Goal: Navigation & Orientation: Find specific page/section

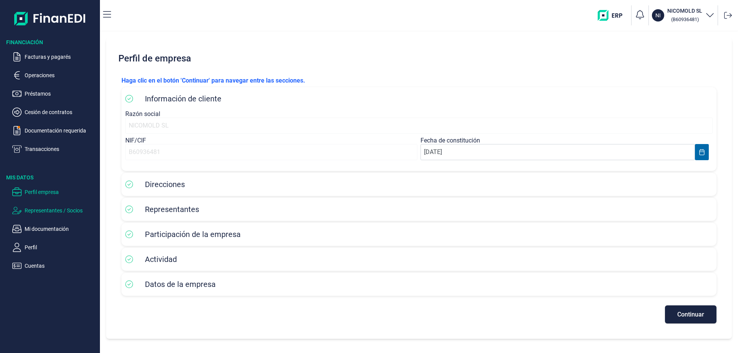
click at [44, 210] on p "Representantes / Socios" at bounding box center [61, 210] width 72 height 9
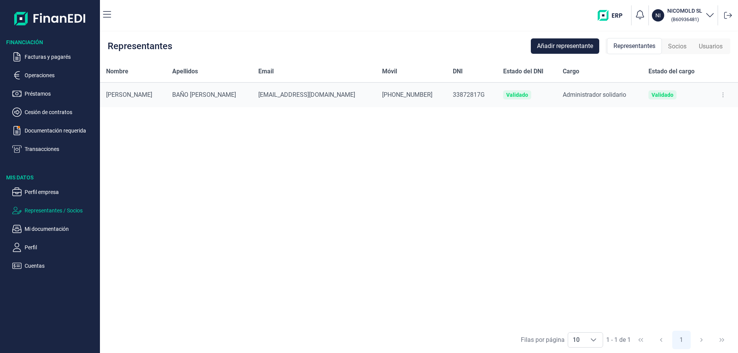
click at [48, 235] on ul "Perfil empresa Representantes / Socios Mi documentación Perfil Cuentas" at bounding box center [50, 225] width 100 height 89
click at [46, 230] on p "Mi documentación" at bounding box center [61, 228] width 72 height 9
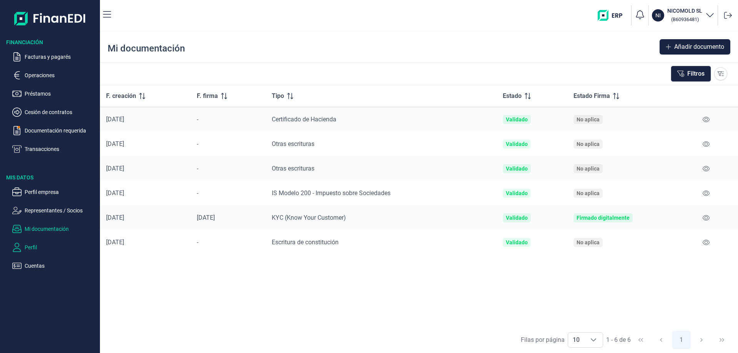
click at [31, 246] on p "Perfil" at bounding box center [61, 247] width 72 height 9
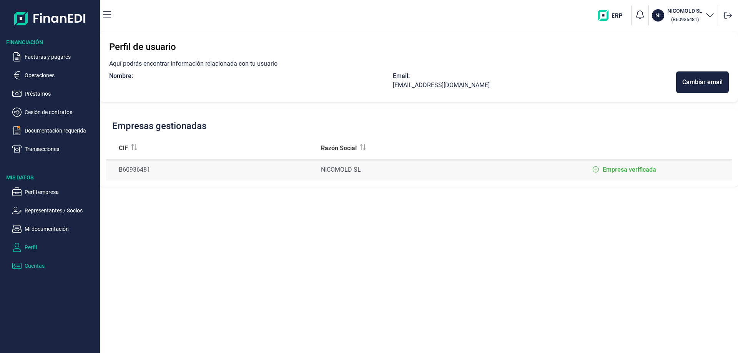
click at [34, 268] on p "Cuentas" at bounding box center [61, 265] width 72 height 9
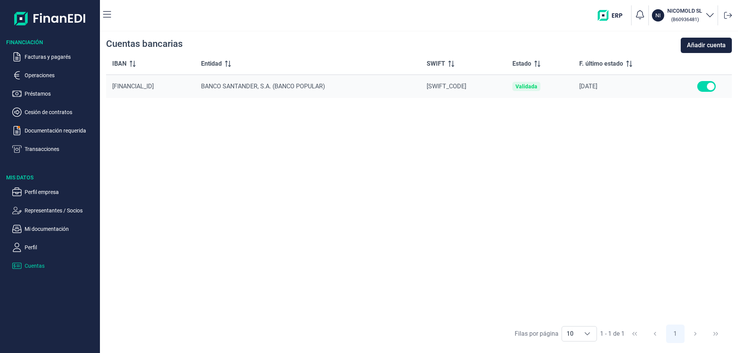
click at [35, 146] on p "Transacciones" at bounding box center [61, 148] width 72 height 9
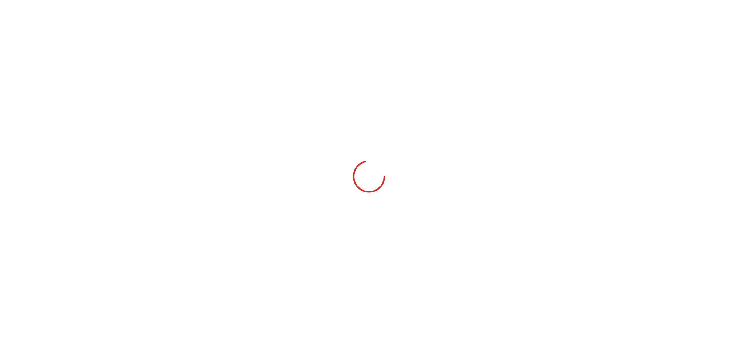
click at [36, 145] on div "Financiación Facturas y pagarés Operaciones Préstamos Cesión de contratos Docum…" at bounding box center [369, 176] width 738 height 353
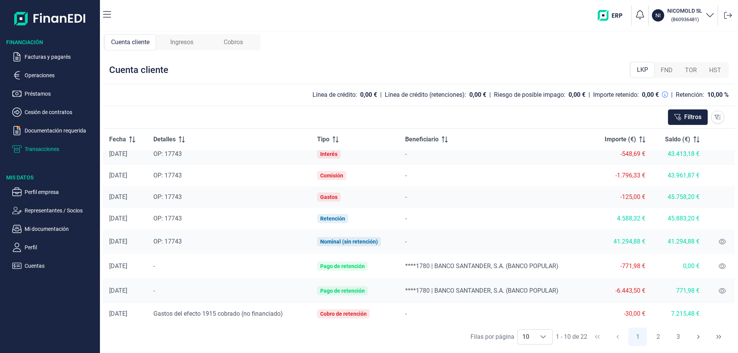
scroll to position [58, 0]
click at [718, 240] on icon at bounding box center [721, 240] width 7 height 6
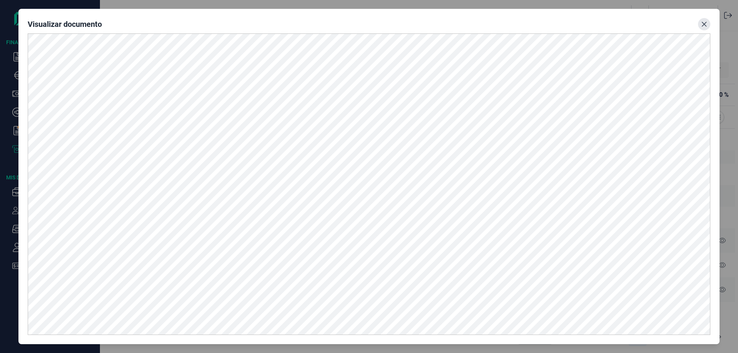
click at [703, 23] on icon "Close" at bounding box center [703, 24] width 5 height 5
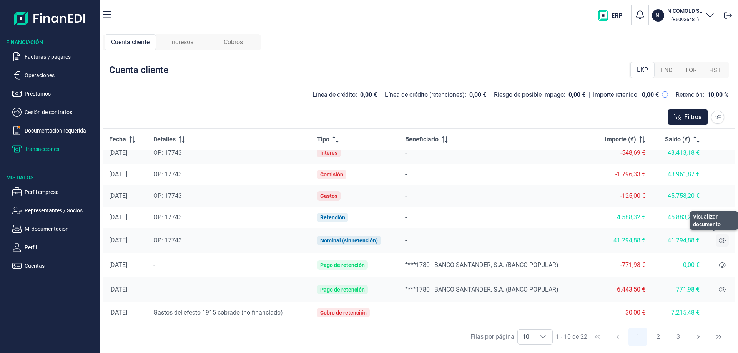
click at [718, 241] on icon at bounding box center [721, 240] width 7 height 6
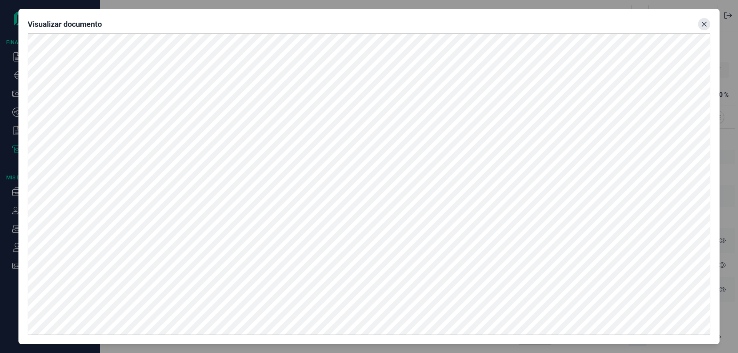
click at [702, 24] on icon "Close" at bounding box center [704, 24] width 6 height 6
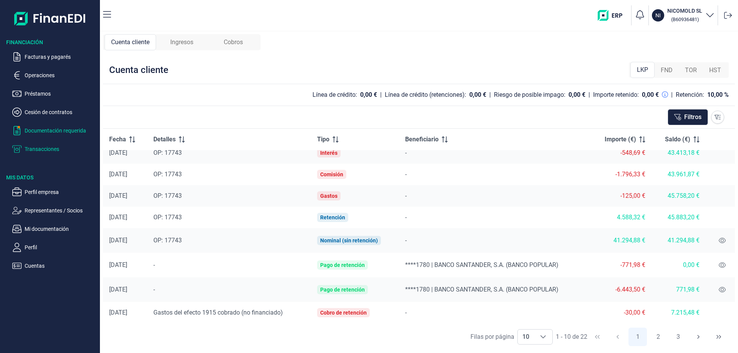
click at [61, 130] on p "Documentación requerida" at bounding box center [61, 130] width 72 height 9
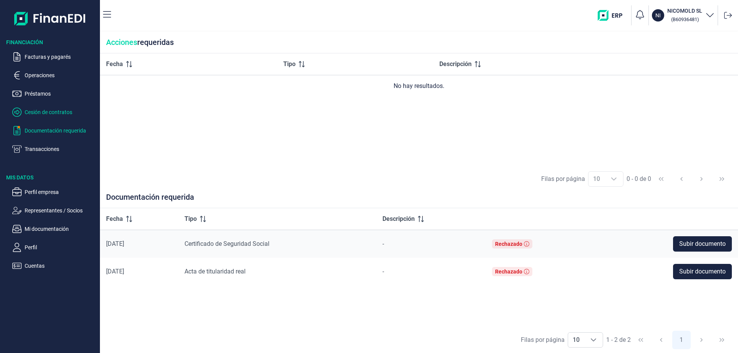
click at [39, 110] on p "Cesión de contratos" at bounding box center [61, 112] width 72 height 9
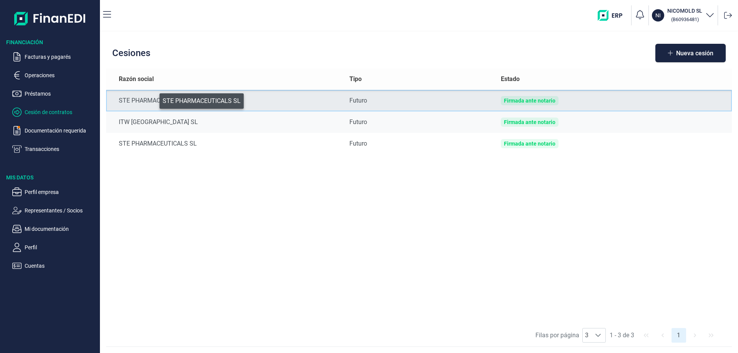
click at [154, 99] on div "STE PHARMACEUTICALS SL" at bounding box center [228, 100] width 218 height 9
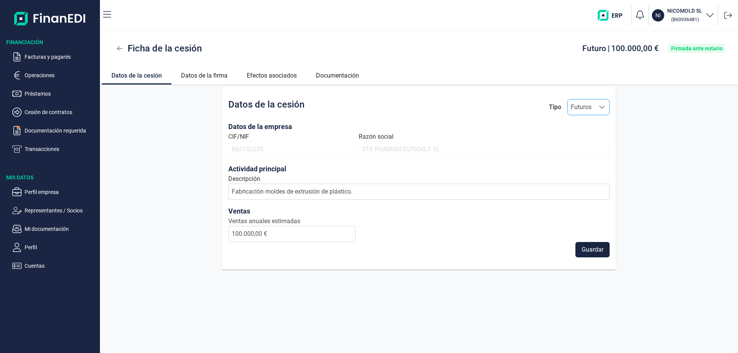
click at [600, 105] on icon "Seleccione una opción" at bounding box center [602, 107] width 6 height 6
click at [590, 139] on span "Contrato" at bounding box center [585, 141] width 23 height 9
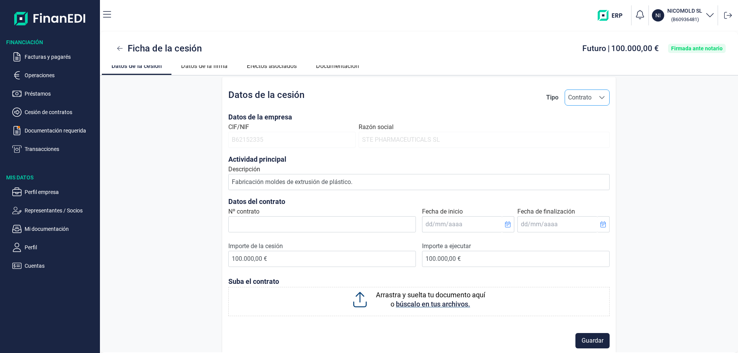
scroll to position [18, 0]
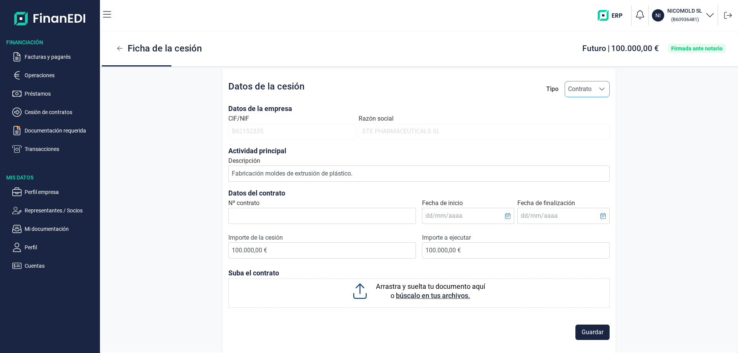
click at [591, 88] on span "Contrato" at bounding box center [580, 88] width 30 height 15
click at [580, 110] on span "Futuros" at bounding box center [579, 107] width 21 height 9
type input "Futuros"
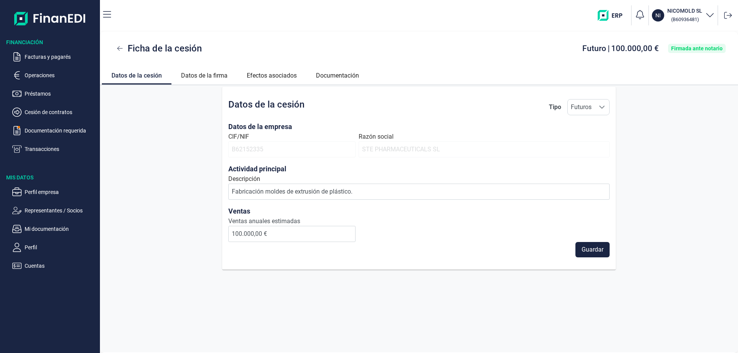
click at [580, 110] on span "Futuros" at bounding box center [580, 106] width 27 height 15
click at [40, 112] on p "Cesión de contratos" at bounding box center [61, 112] width 72 height 9
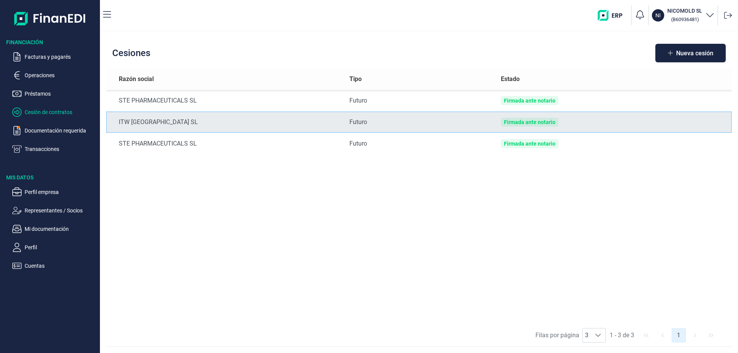
click at [539, 122] on div "Firmada ante notario" at bounding box center [529, 122] width 51 height 6
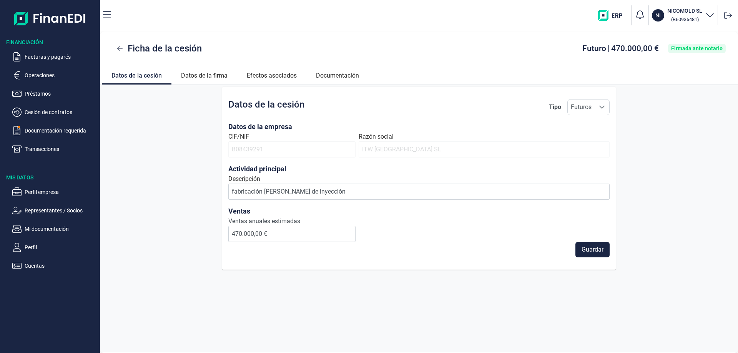
drag, startPoint x: 129, startPoint y: 75, endPoint x: 121, endPoint y: 75, distance: 7.7
click at [128, 75] on link "Datos de la cesión" at bounding box center [137, 74] width 70 height 18
click at [213, 75] on link "Datos de la firma" at bounding box center [204, 74] width 66 height 18
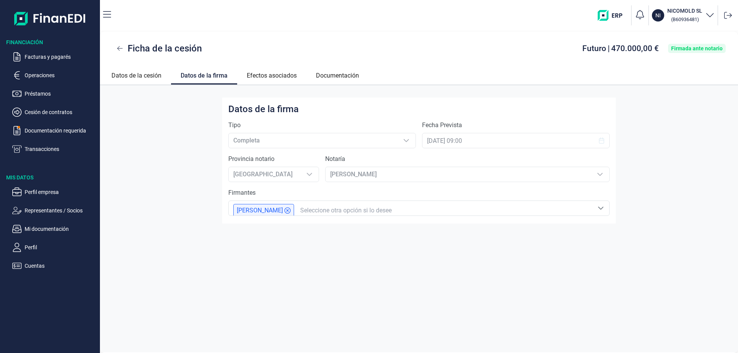
click at [585, 209] on input "text" at bounding box center [452, 210] width 304 height 9
click at [602, 208] on icon "Seleccione otra opción si lo desee" at bounding box center [600, 208] width 5 height 3
click at [600, 173] on icon "Seleccione una opción" at bounding box center [600, 174] width 6 height 6
click at [275, 75] on link "Efectos asociados" at bounding box center [271, 74] width 69 height 18
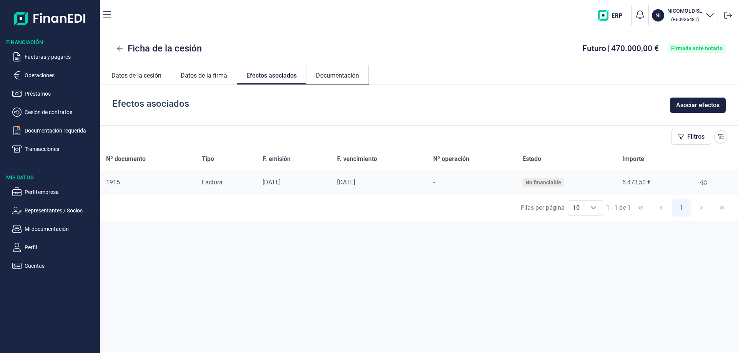
click at [344, 76] on link "Documentación" at bounding box center [337, 74] width 62 height 18
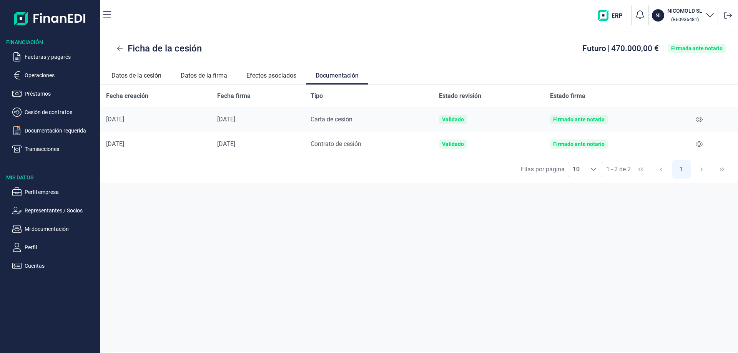
click at [590, 144] on div "Firmado ante notario" at bounding box center [578, 144] width 51 height 6
click at [699, 144] on icon at bounding box center [698, 144] width 7 height 6
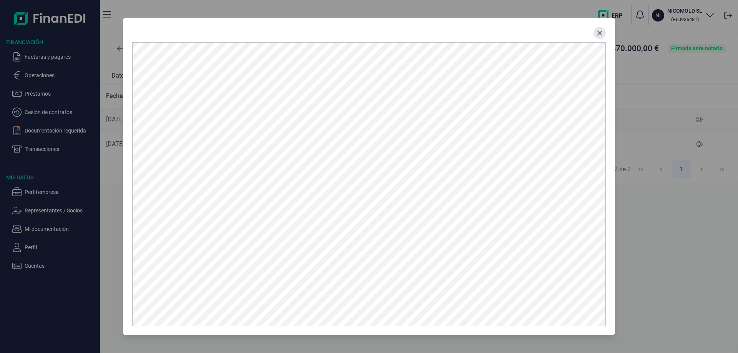
click at [599, 32] on icon "Close" at bounding box center [599, 33] width 6 height 6
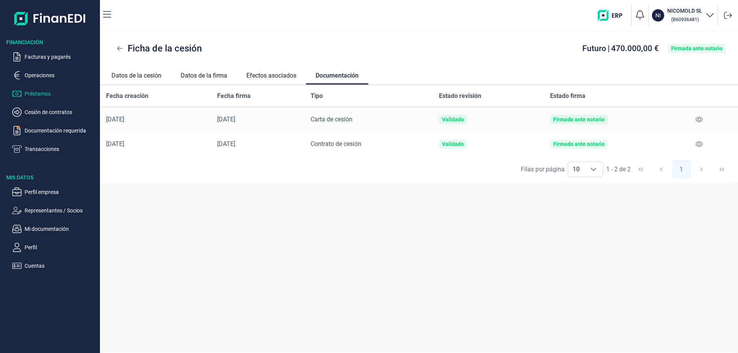
click at [36, 93] on p "Préstamos" at bounding box center [61, 93] width 72 height 9
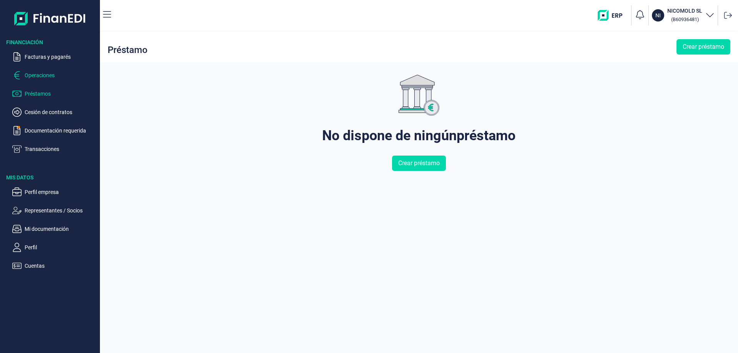
click at [25, 75] on p "Operaciones" at bounding box center [61, 75] width 72 height 9
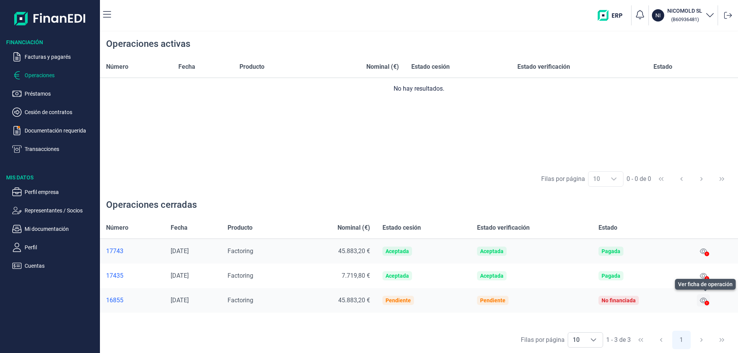
click at [705, 301] on icon at bounding box center [703, 300] width 7 height 6
click at [704, 276] on icon at bounding box center [703, 276] width 7 height 6
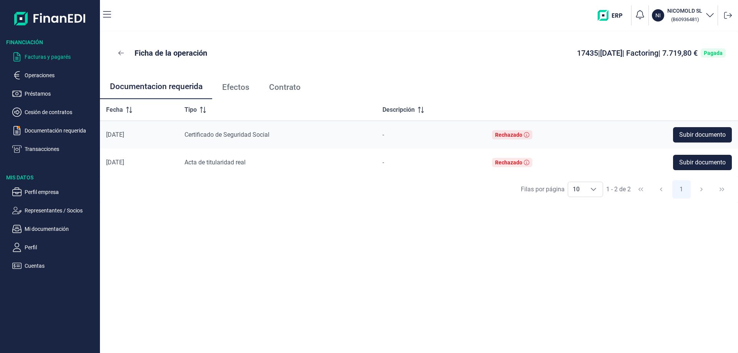
click at [45, 53] on p "Facturas y pagarés" at bounding box center [61, 56] width 72 height 9
